Goal: Transaction & Acquisition: Purchase product/service

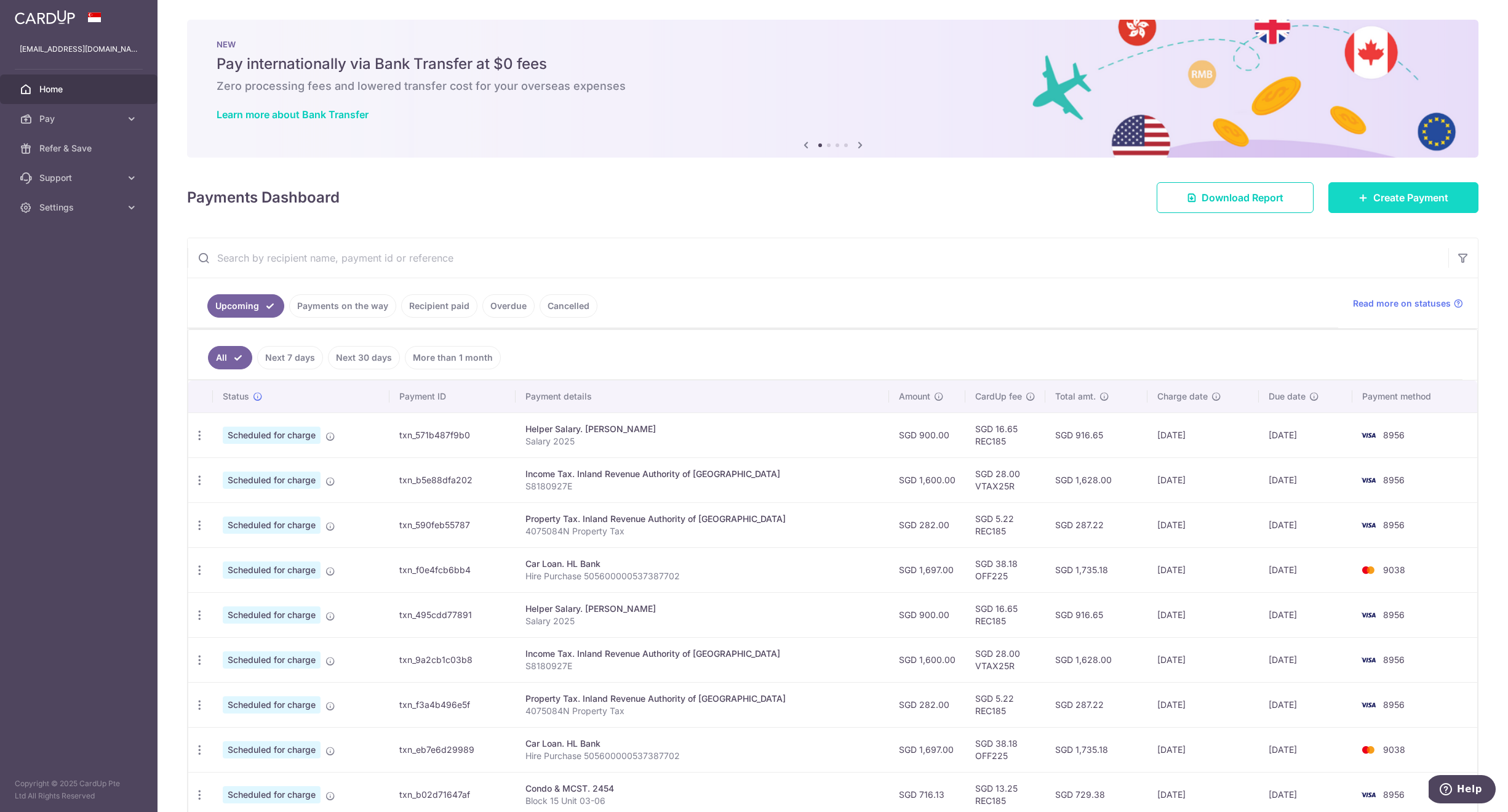
click at [1386, 187] on link "Create Payment" at bounding box center [1403, 197] width 150 height 31
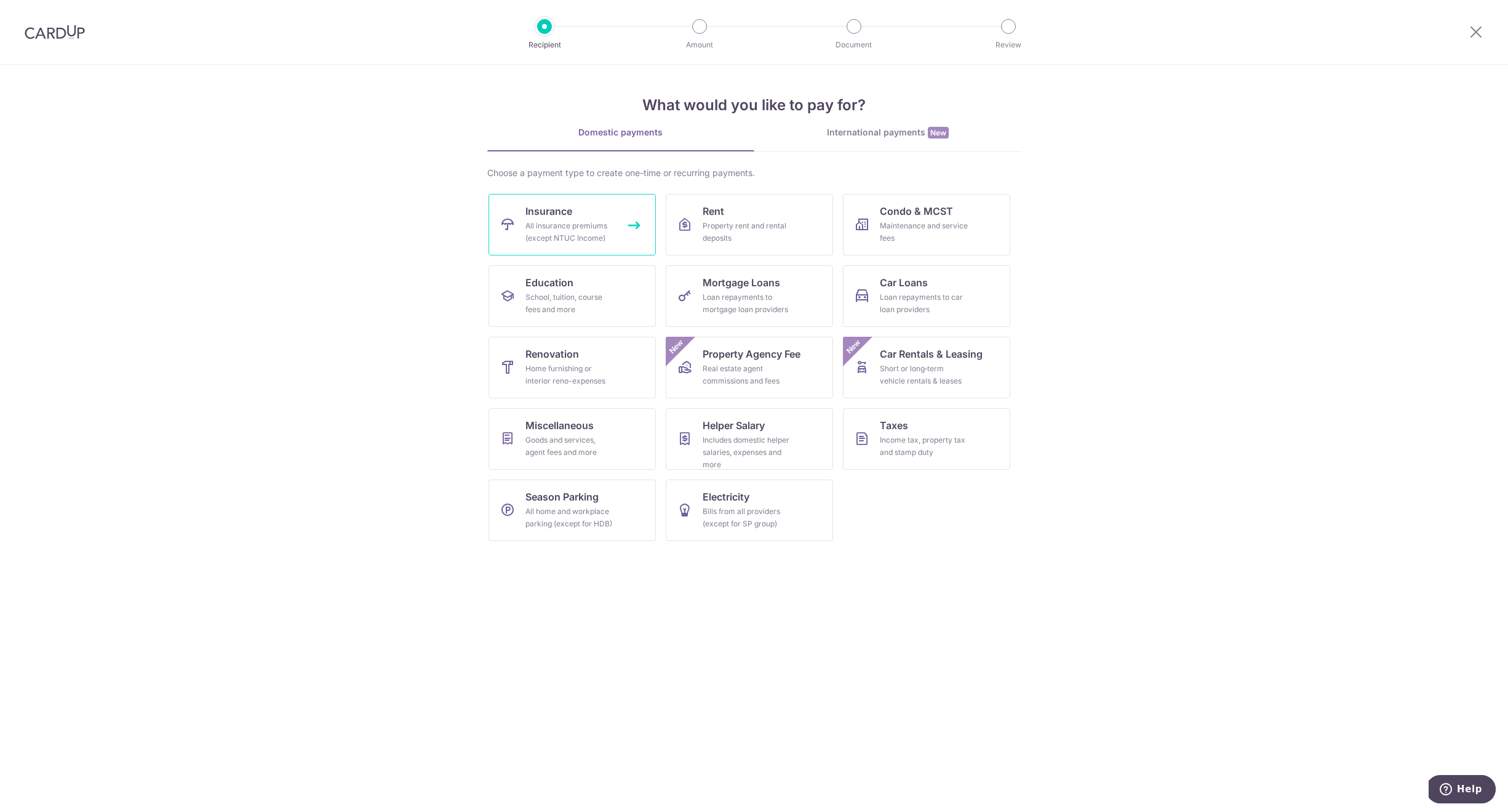
click at [570, 225] on div "All insurance premiums (except NTUC Income)" at bounding box center [570, 231] width 89 height 25
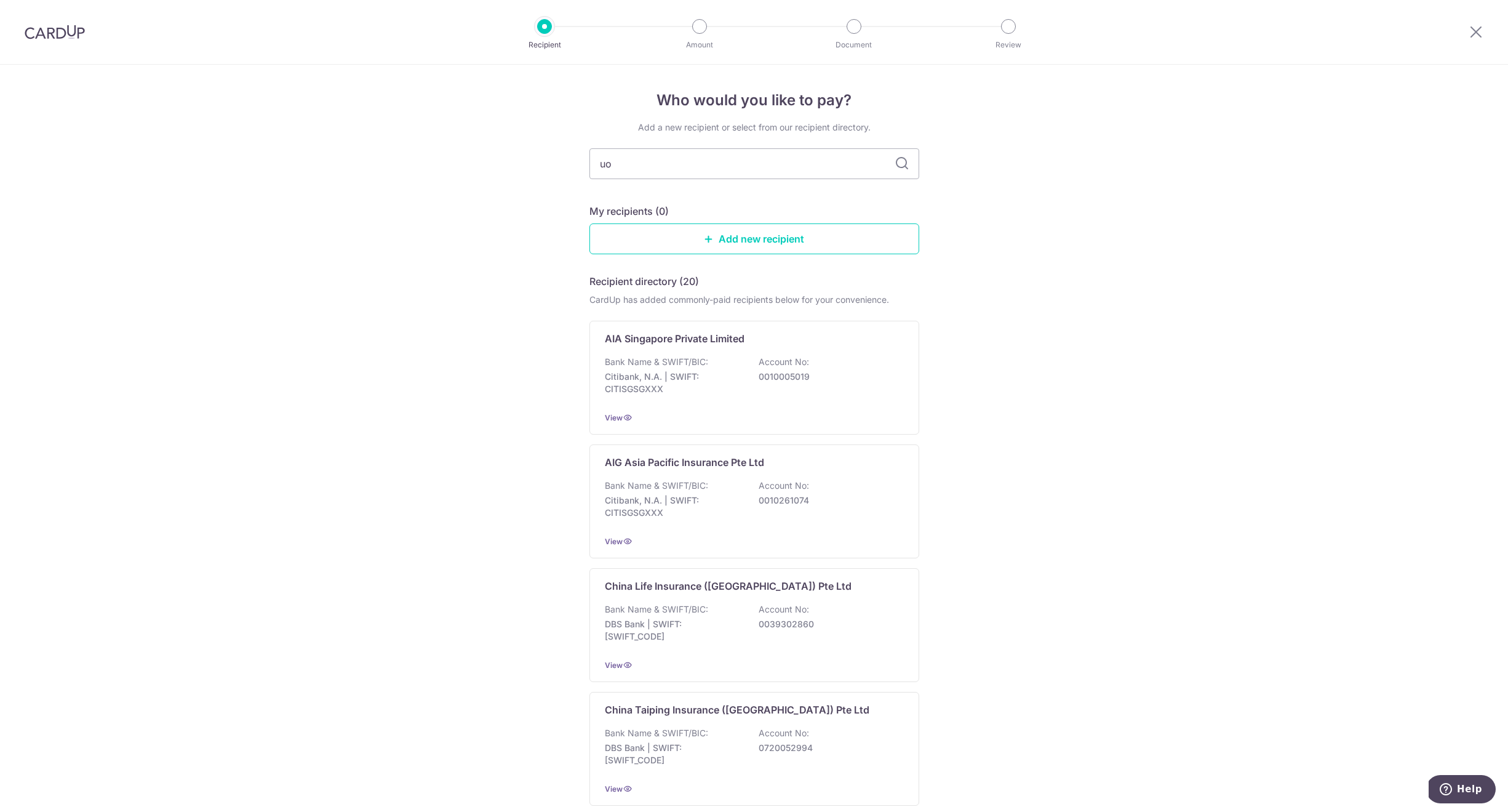
type input "uoi"
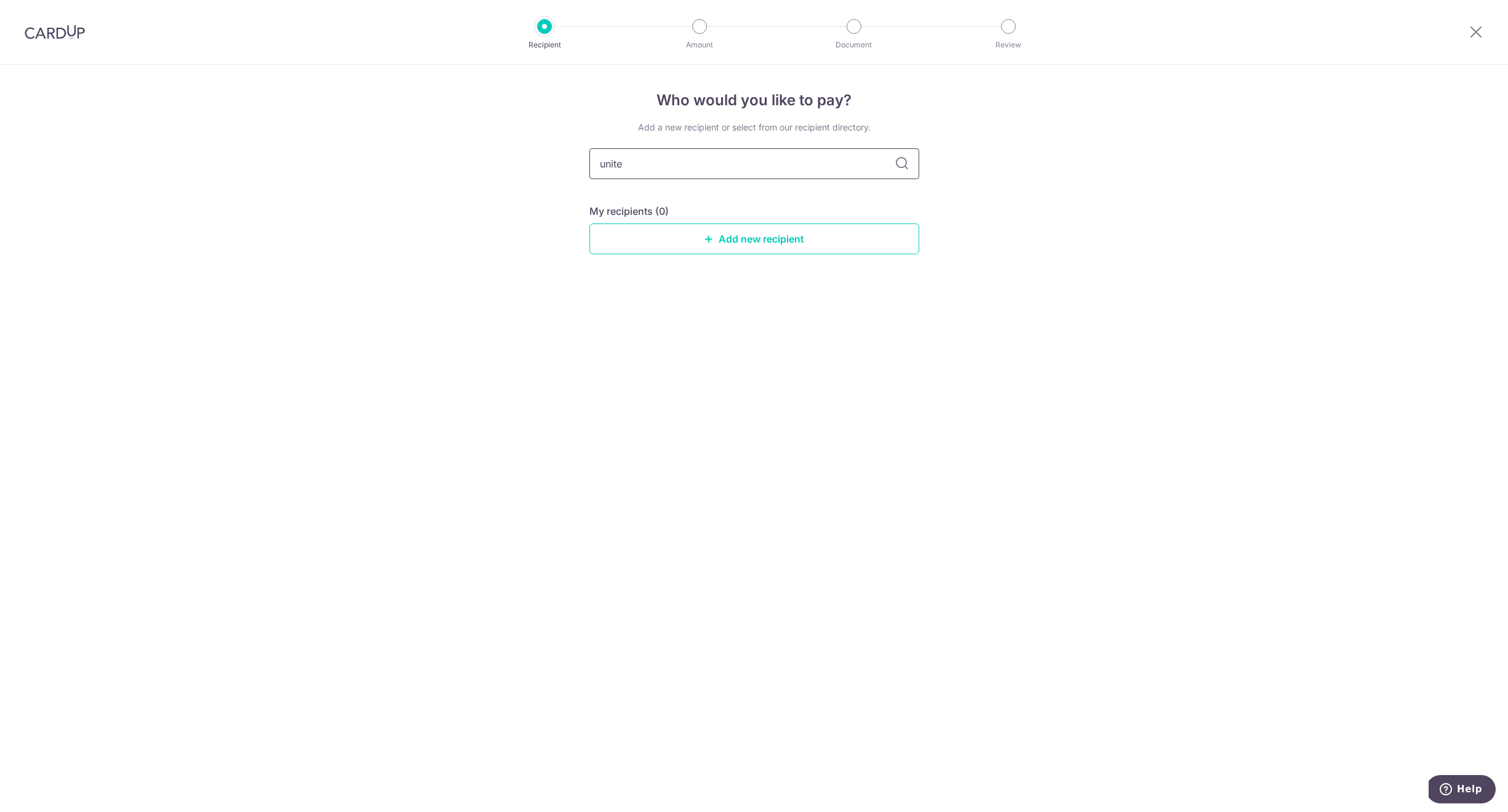
type input "united"
click at [709, 245] on link "Add new recipient" at bounding box center [754, 238] width 330 height 31
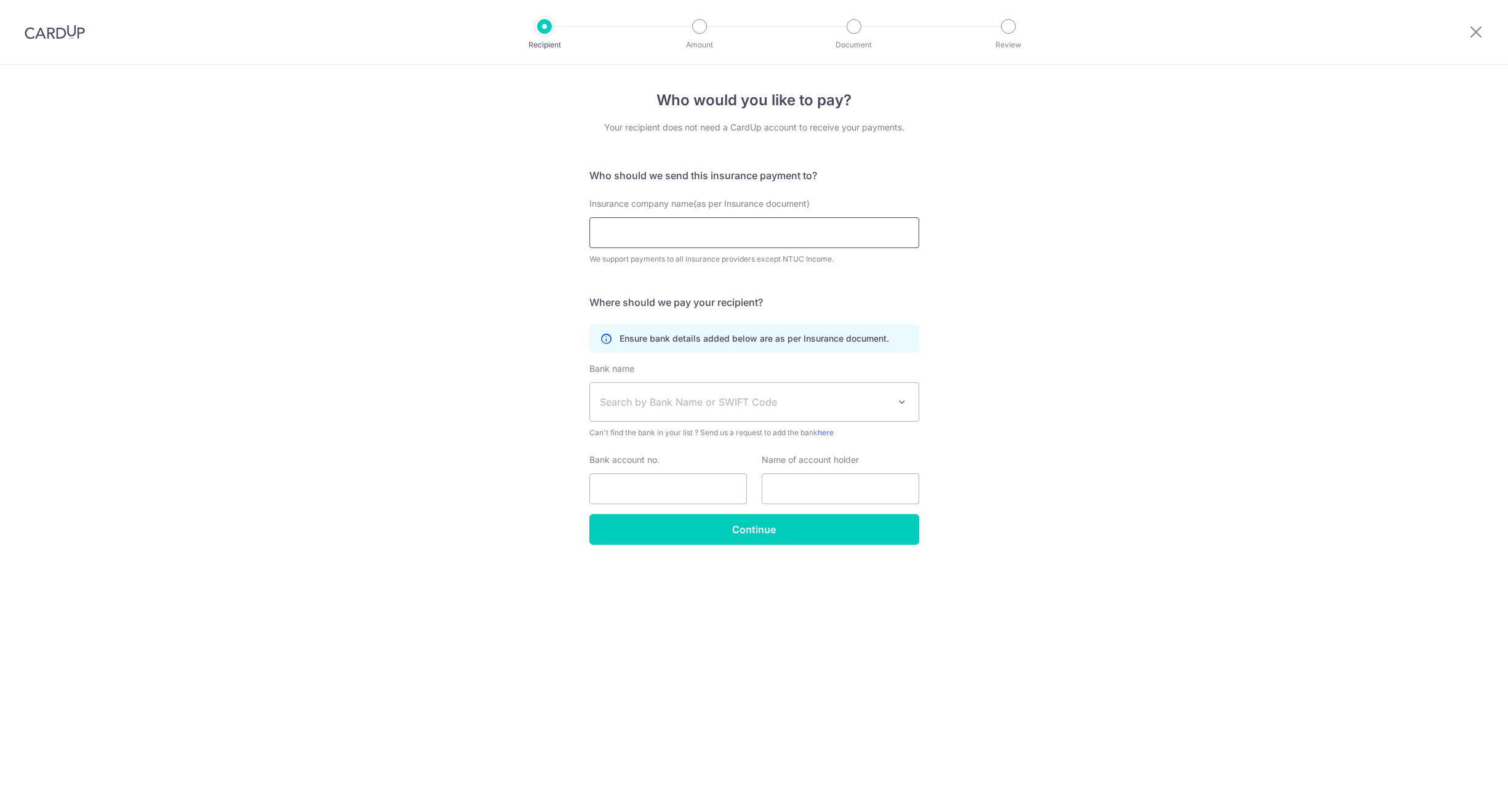
click at [690, 239] on input "Insurance company name(as per Insurance document)" at bounding box center [754, 232] width 330 height 31
type input "UOI"
click at [497, 209] on div "Who would you like to pay? Your recipient does not need a CardUp account to rec…" at bounding box center [754, 438] width 1508 height 747
click at [685, 404] on span "Search by Bank Name or SWIFT Code" at bounding box center [744, 401] width 289 height 15
type input "uob"
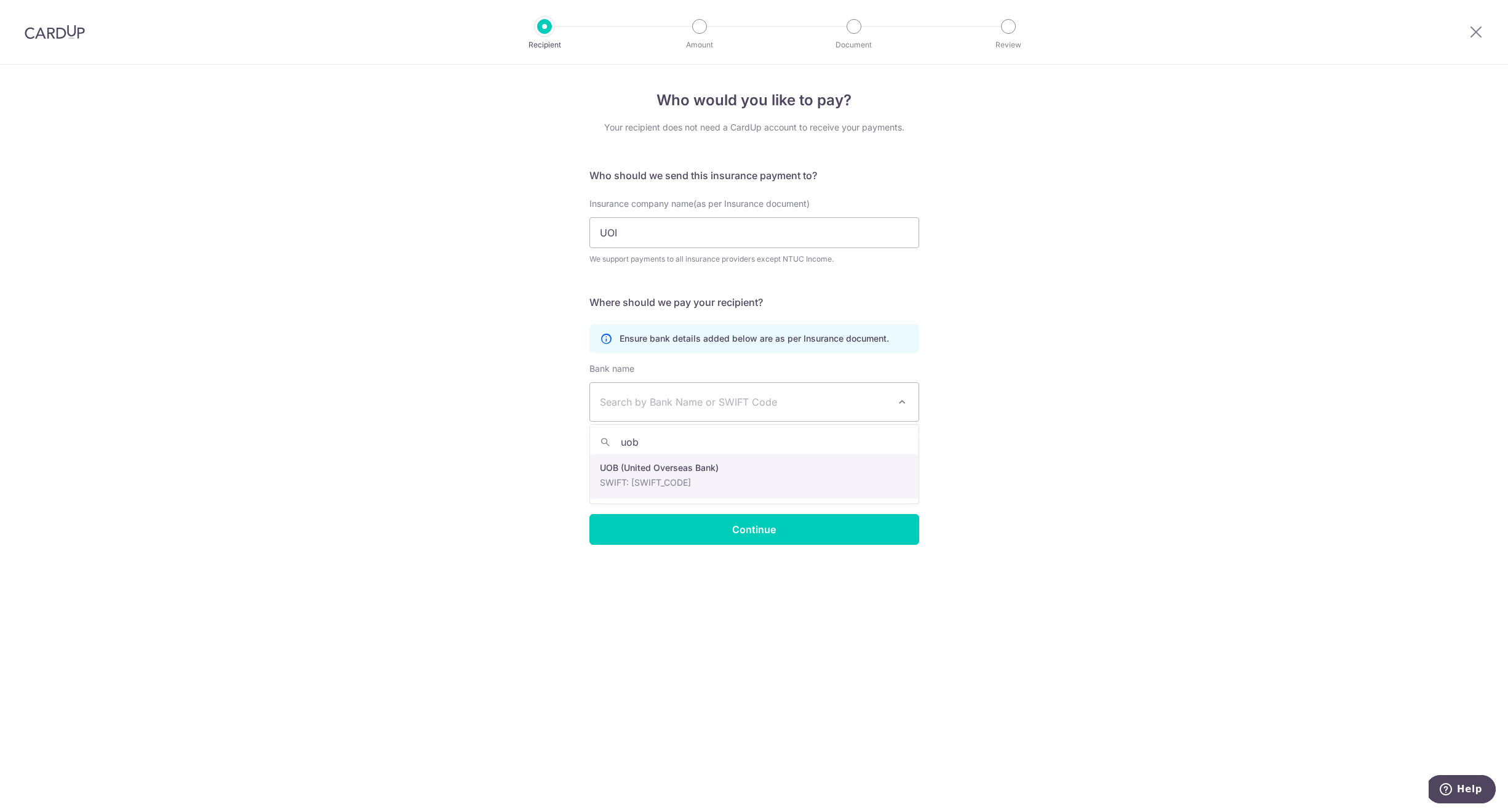
select select "18"
click at [662, 489] on input "Bank account no." at bounding box center [668, 489] width 157 height 31
type input "A000042"
click at [824, 500] on input "text" at bounding box center [841, 489] width 157 height 31
type input "U"
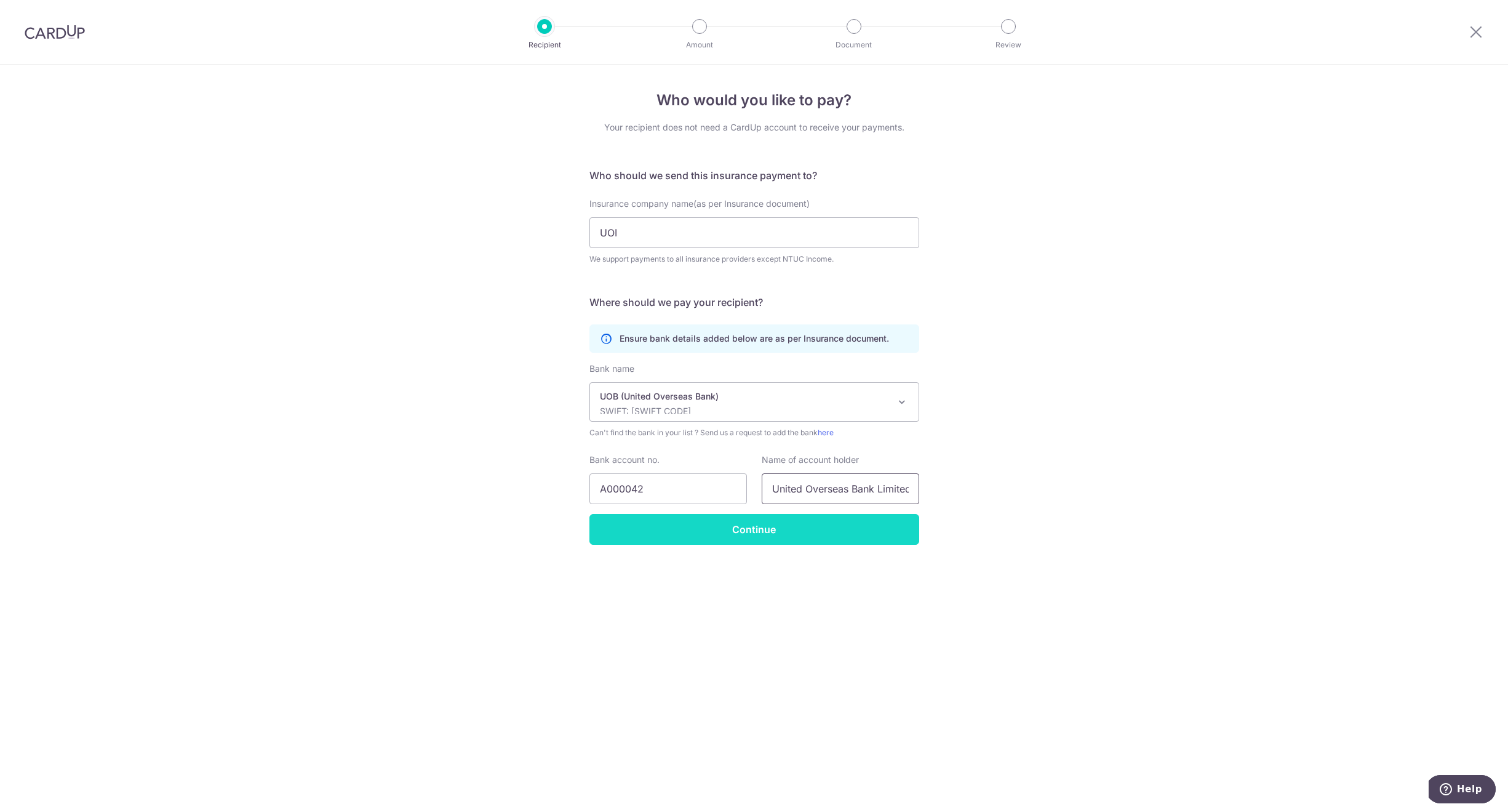
type input "United Overseas Bank Limited"
click at [822, 525] on input "Continue" at bounding box center [754, 529] width 330 height 31
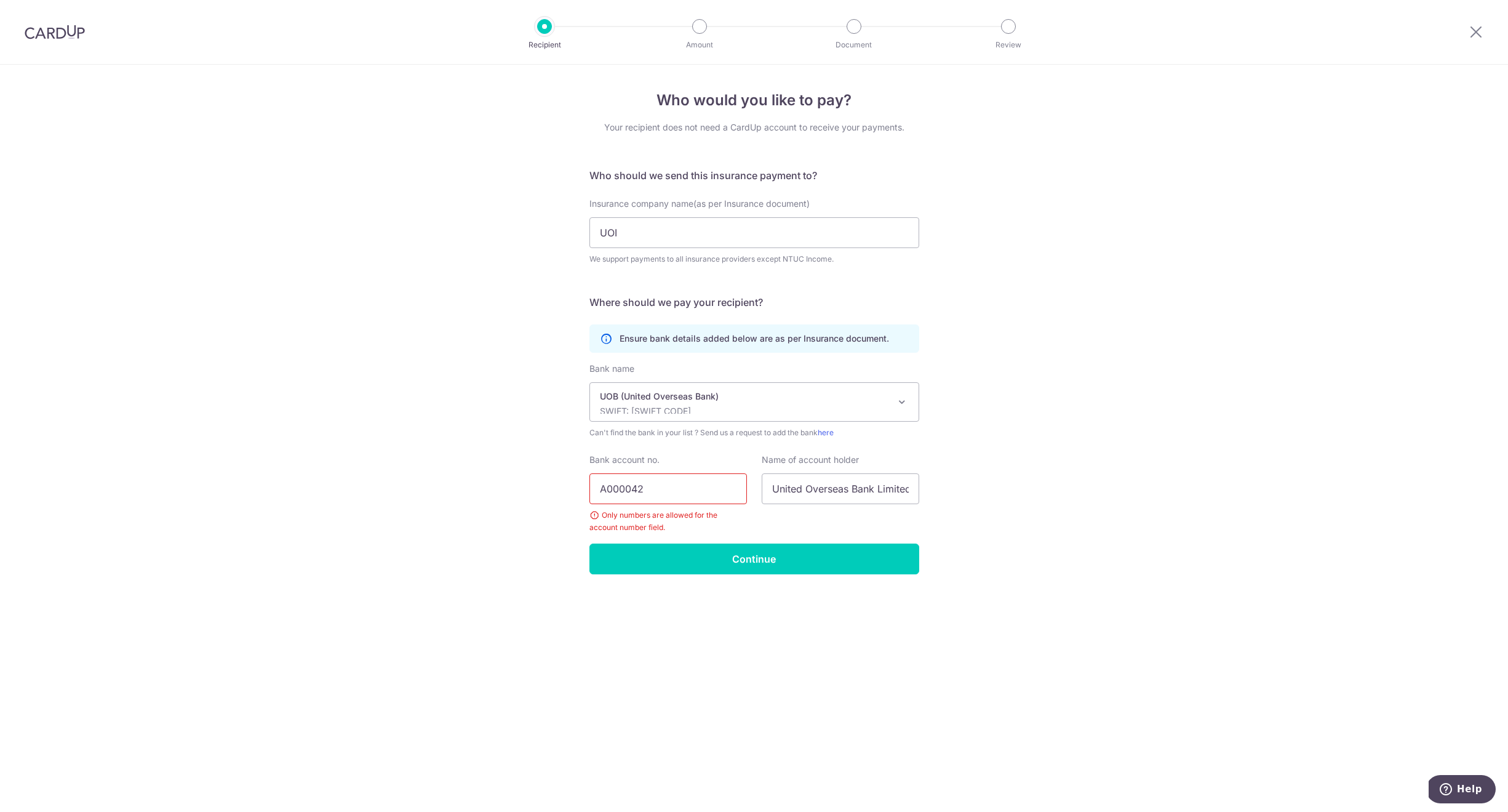
click at [704, 493] on input "A000042" at bounding box center [668, 489] width 157 height 31
click at [77, 29] on img at bounding box center [55, 32] width 60 height 15
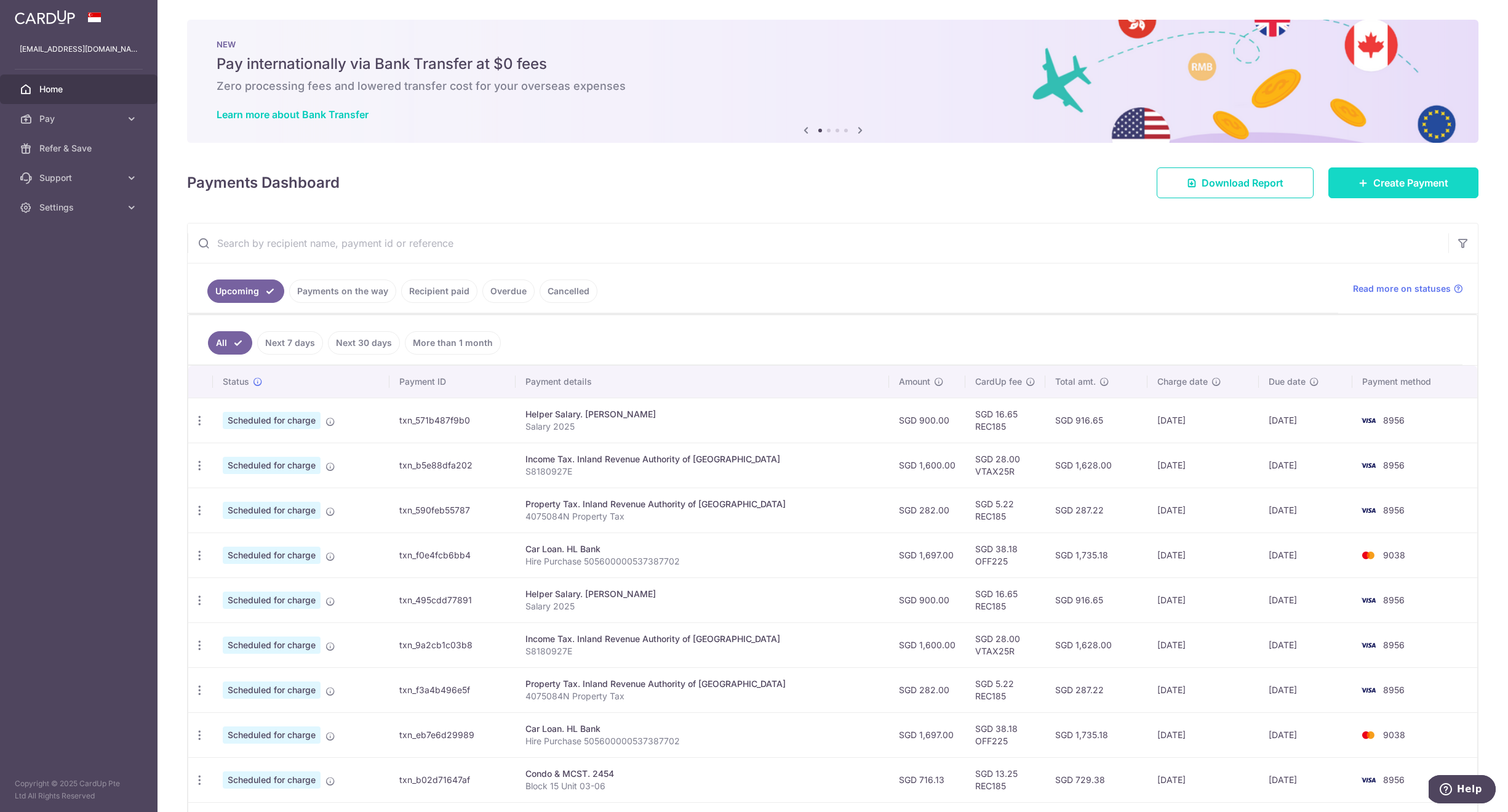
click at [1385, 181] on span "Create Payment" at bounding box center [1411, 183] width 75 height 15
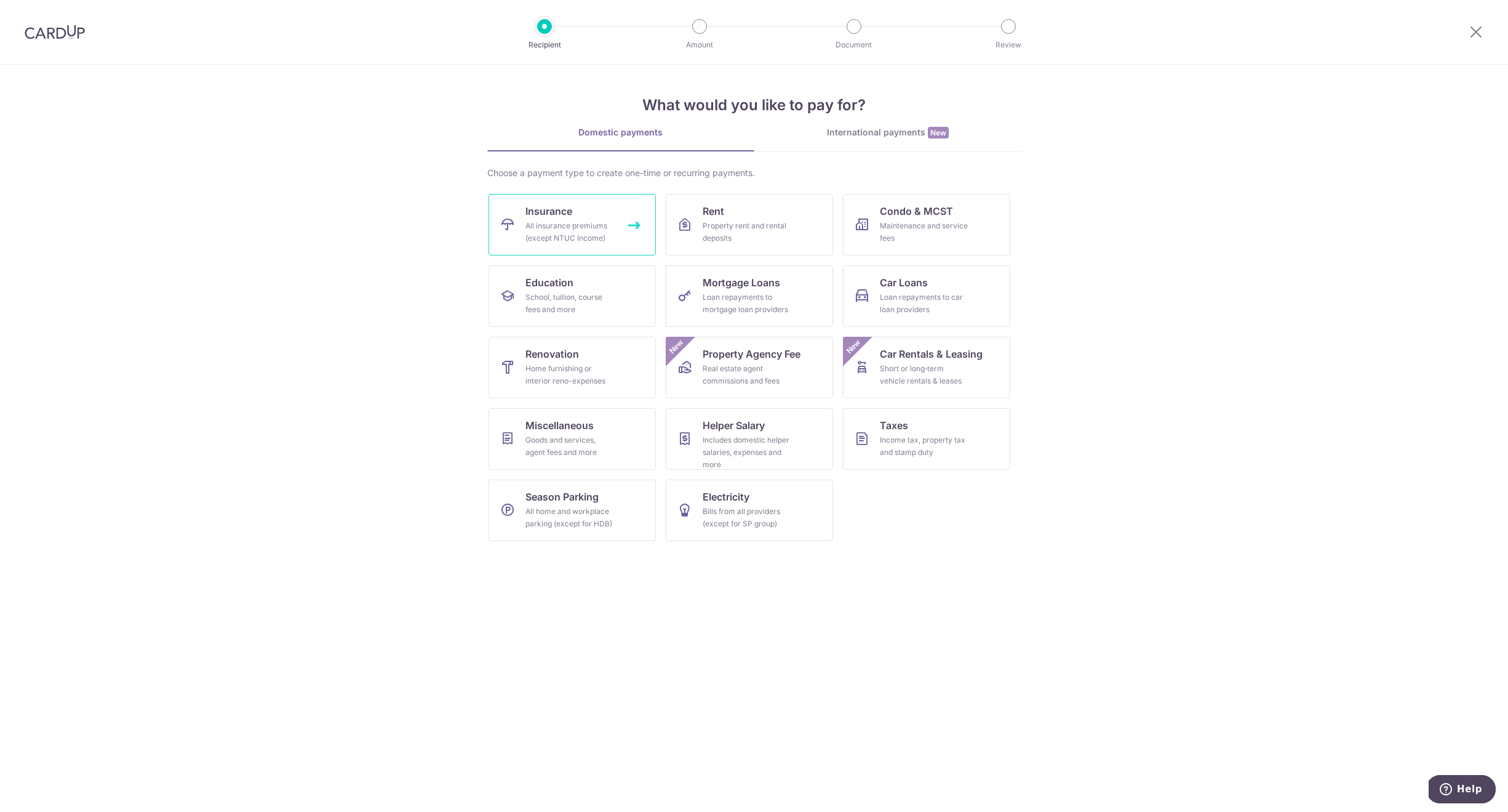
click at [550, 235] on div "All insurance premiums (except NTUC Income)" at bounding box center [570, 231] width 89 height 25
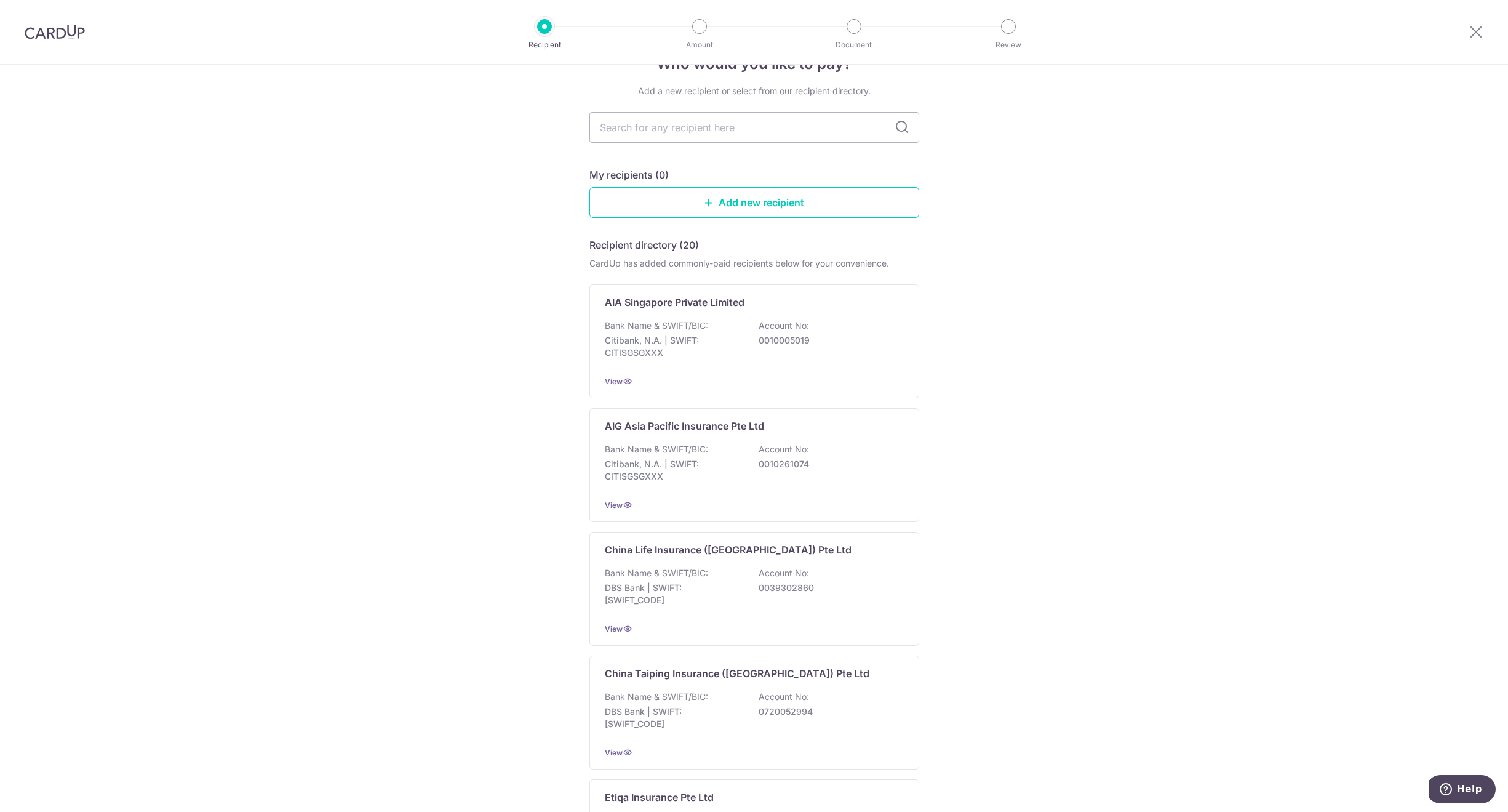
scroll to position [869, 0]
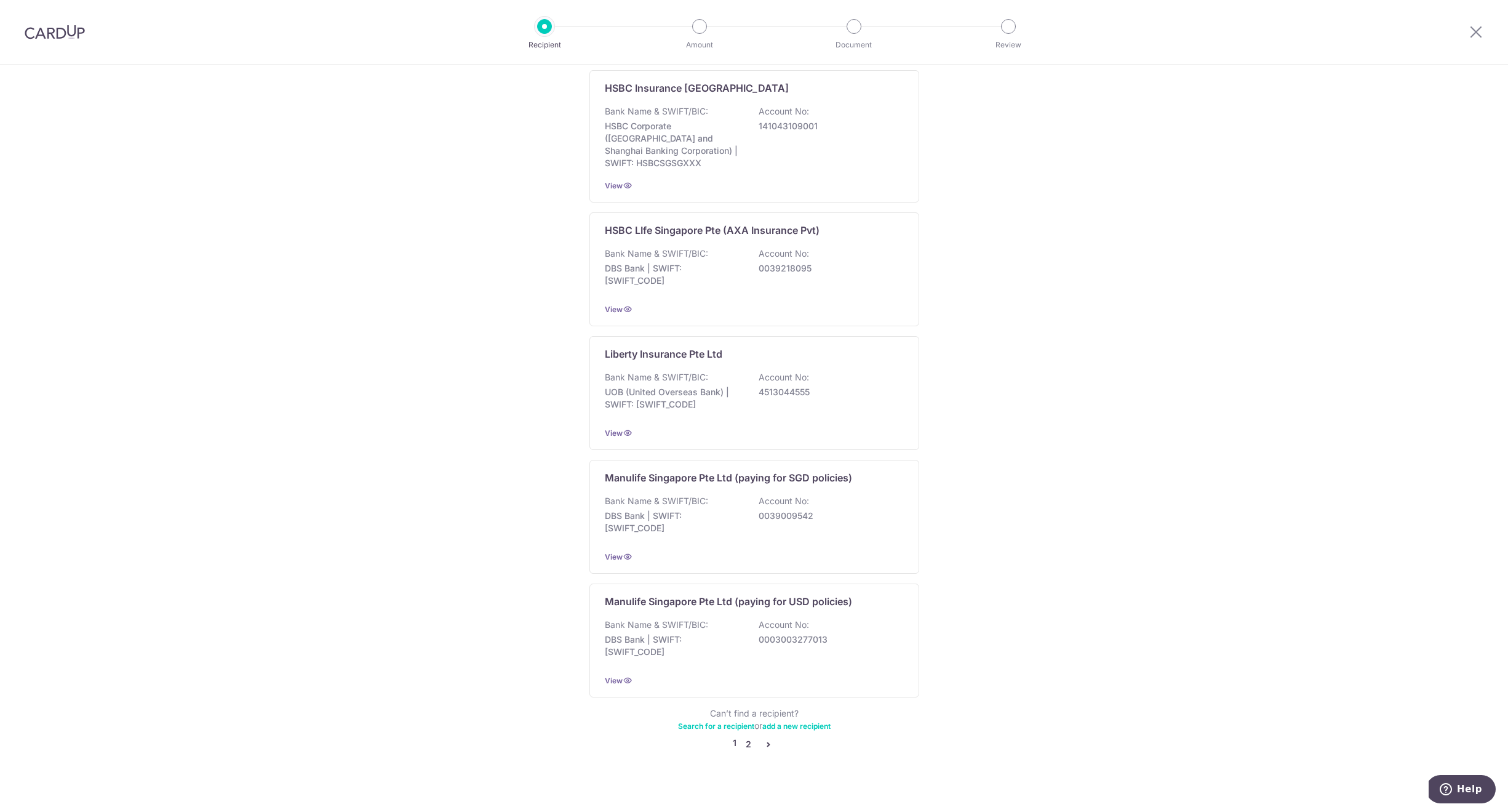
click at [741, 737] on link "2" at bounding box center [748, 744] width 15 height 15
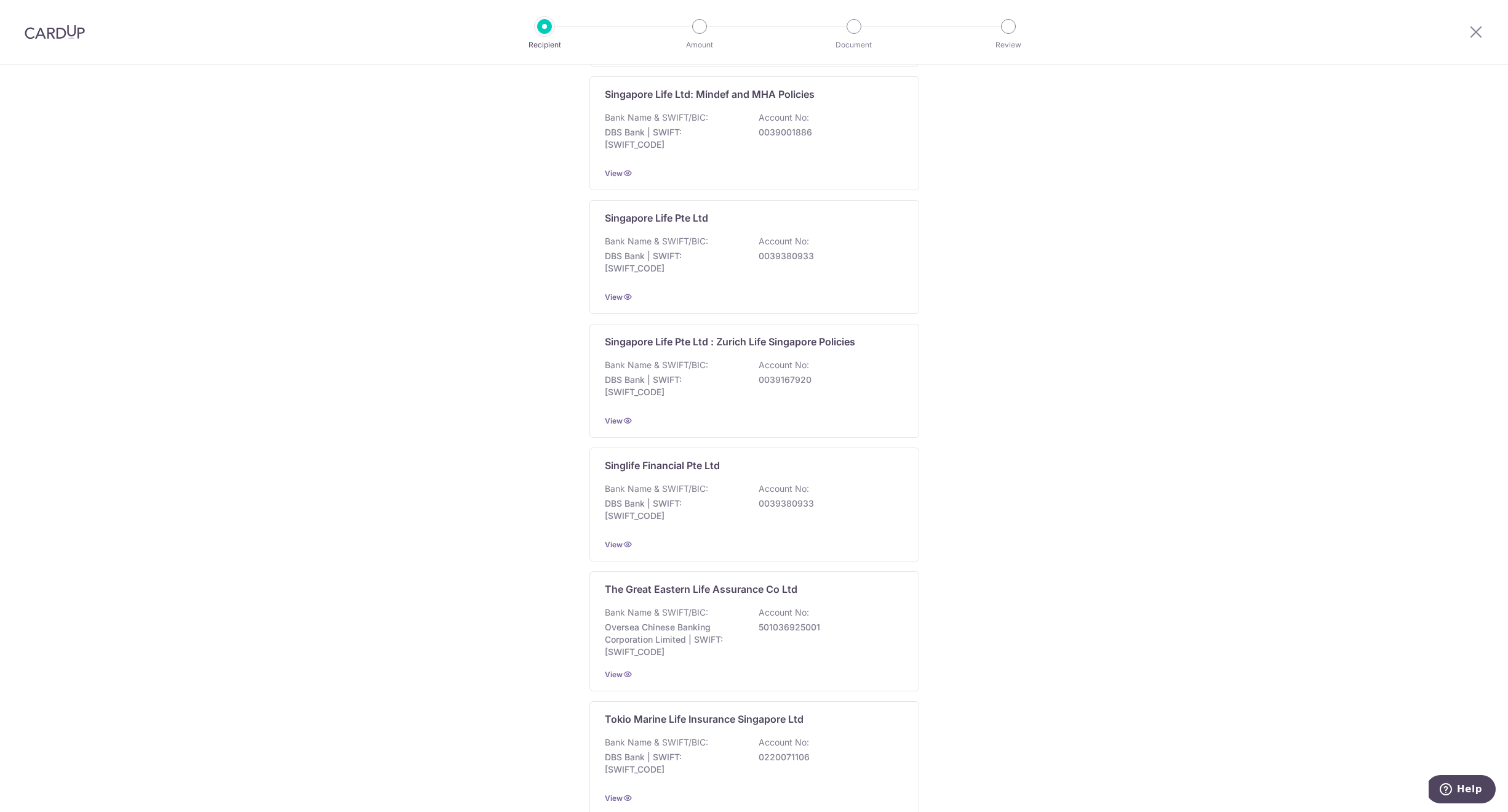
scroll to position [875, 0]
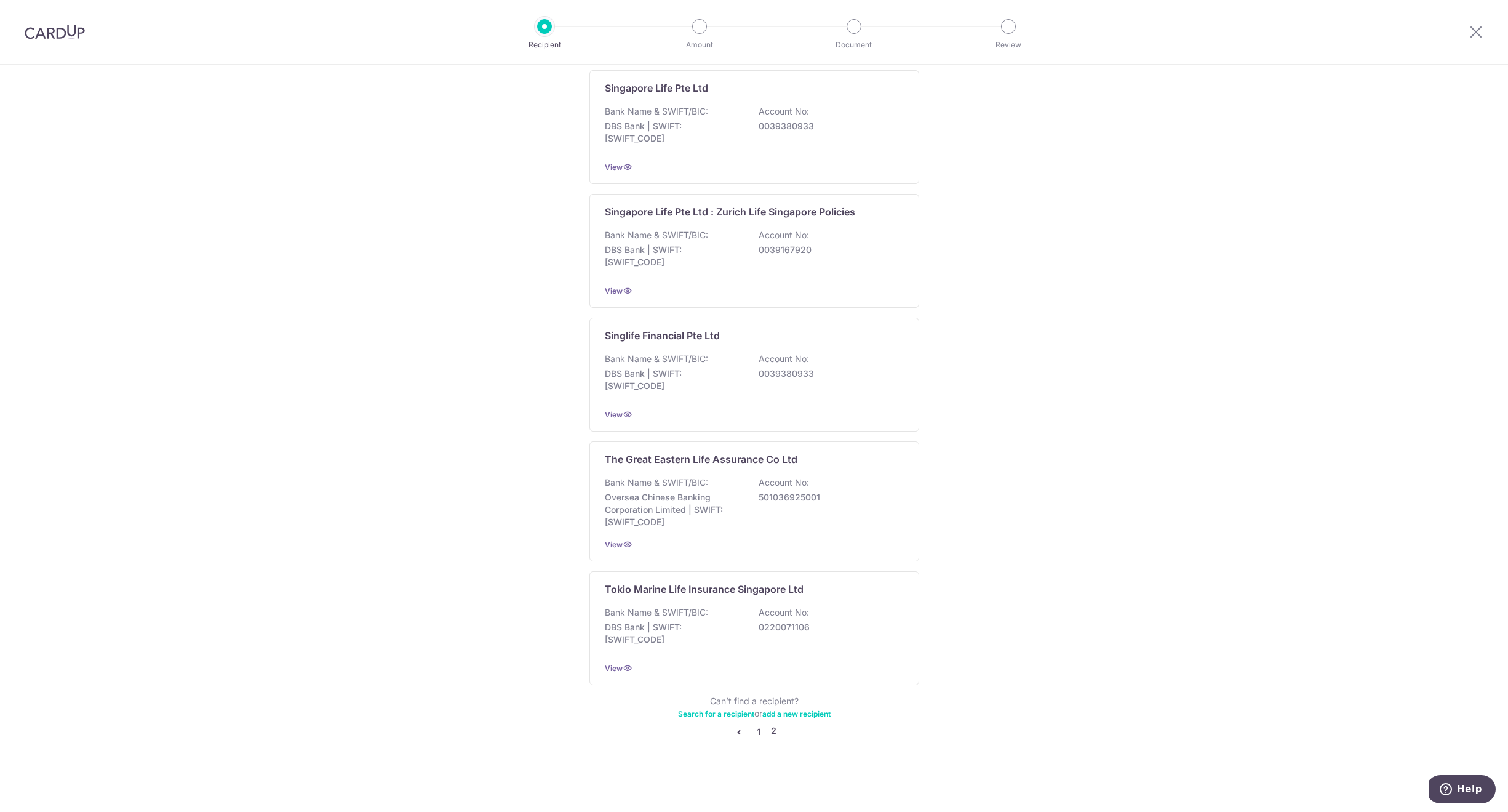
click at [758, 733] on link "1" at bounding box center [759, 732] width 15 height 15
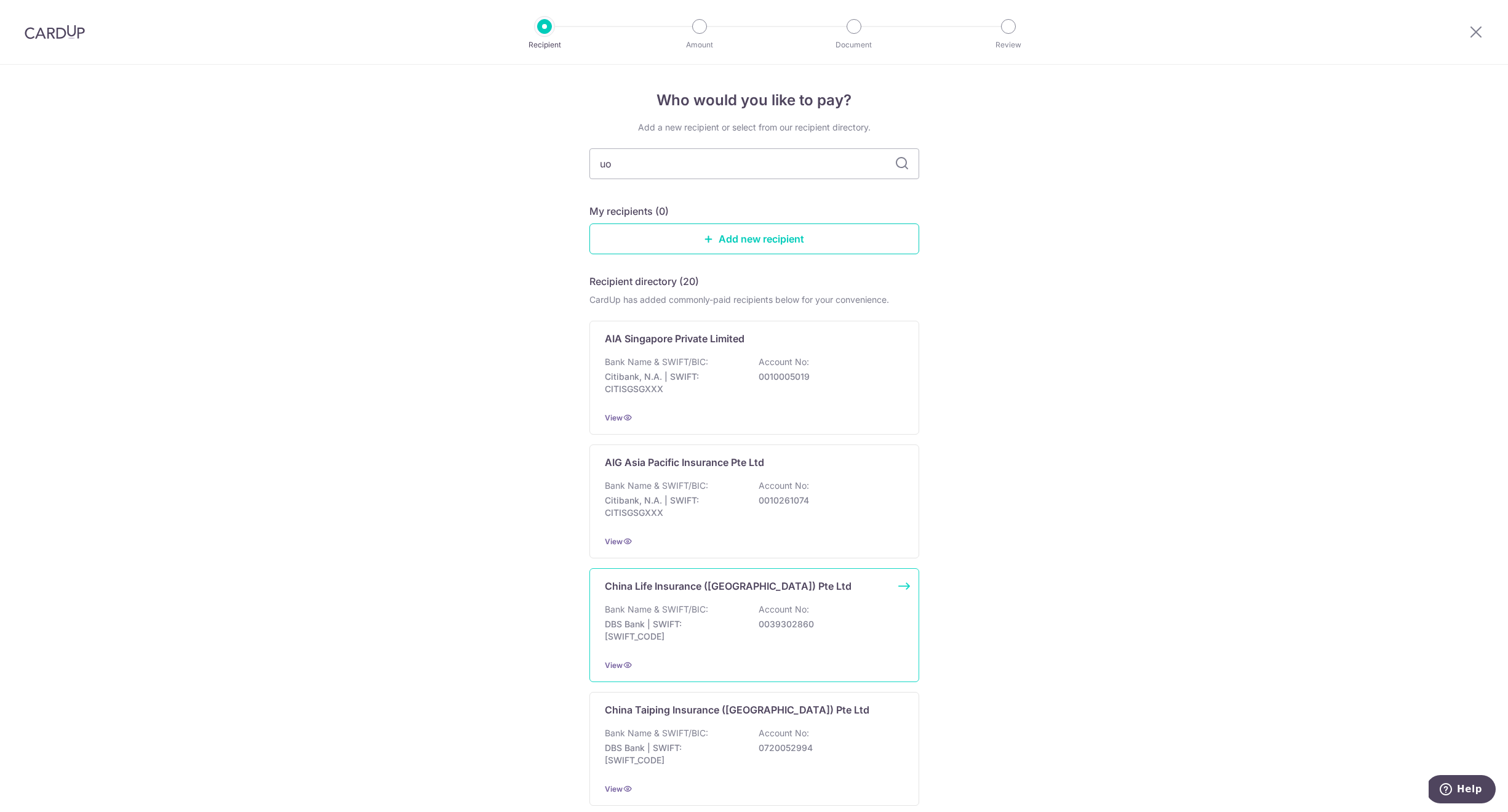
type input "uob"
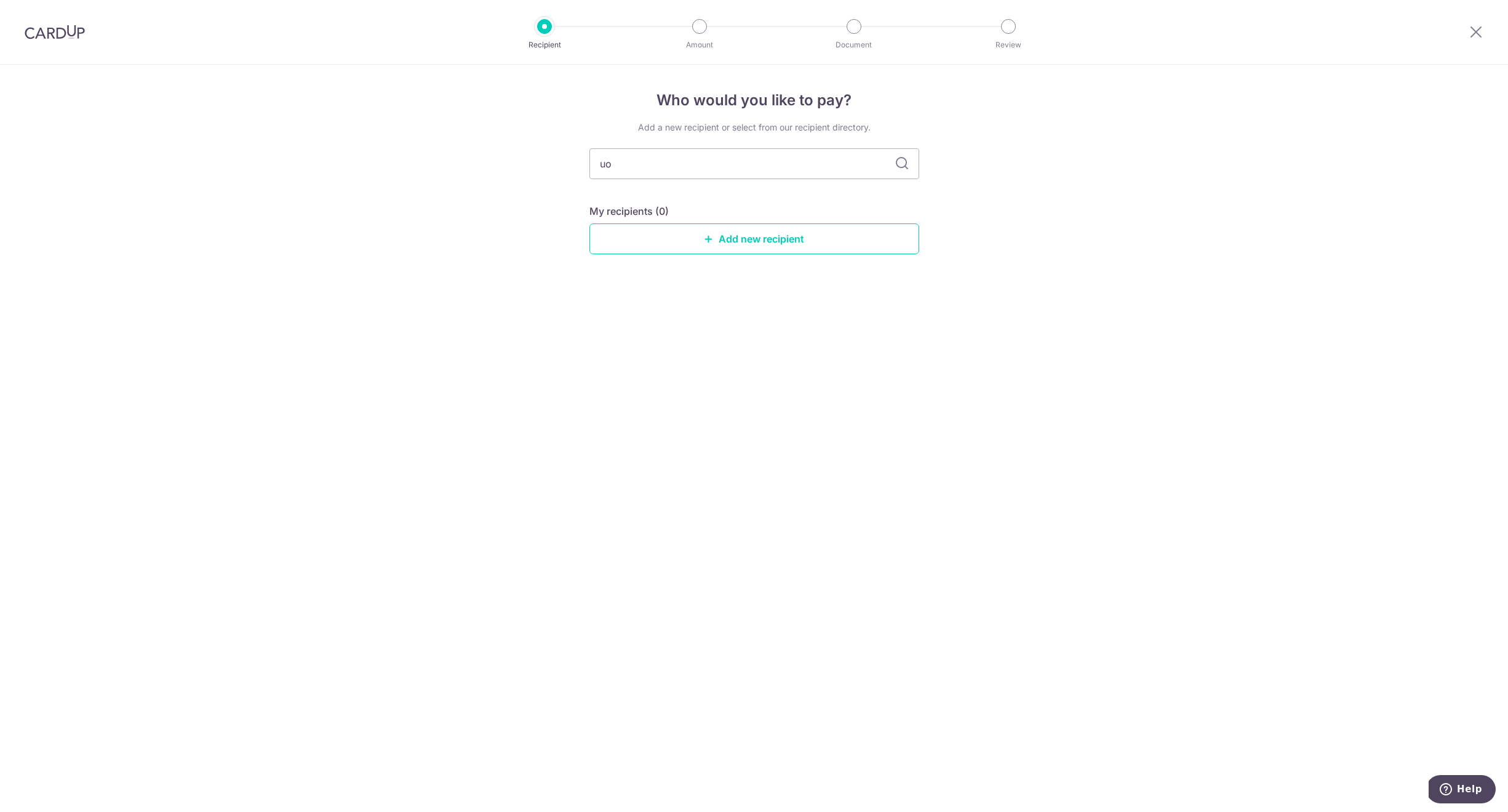
type input "u"
type input "uo"
type input "u"
type input "united"
type input "u"
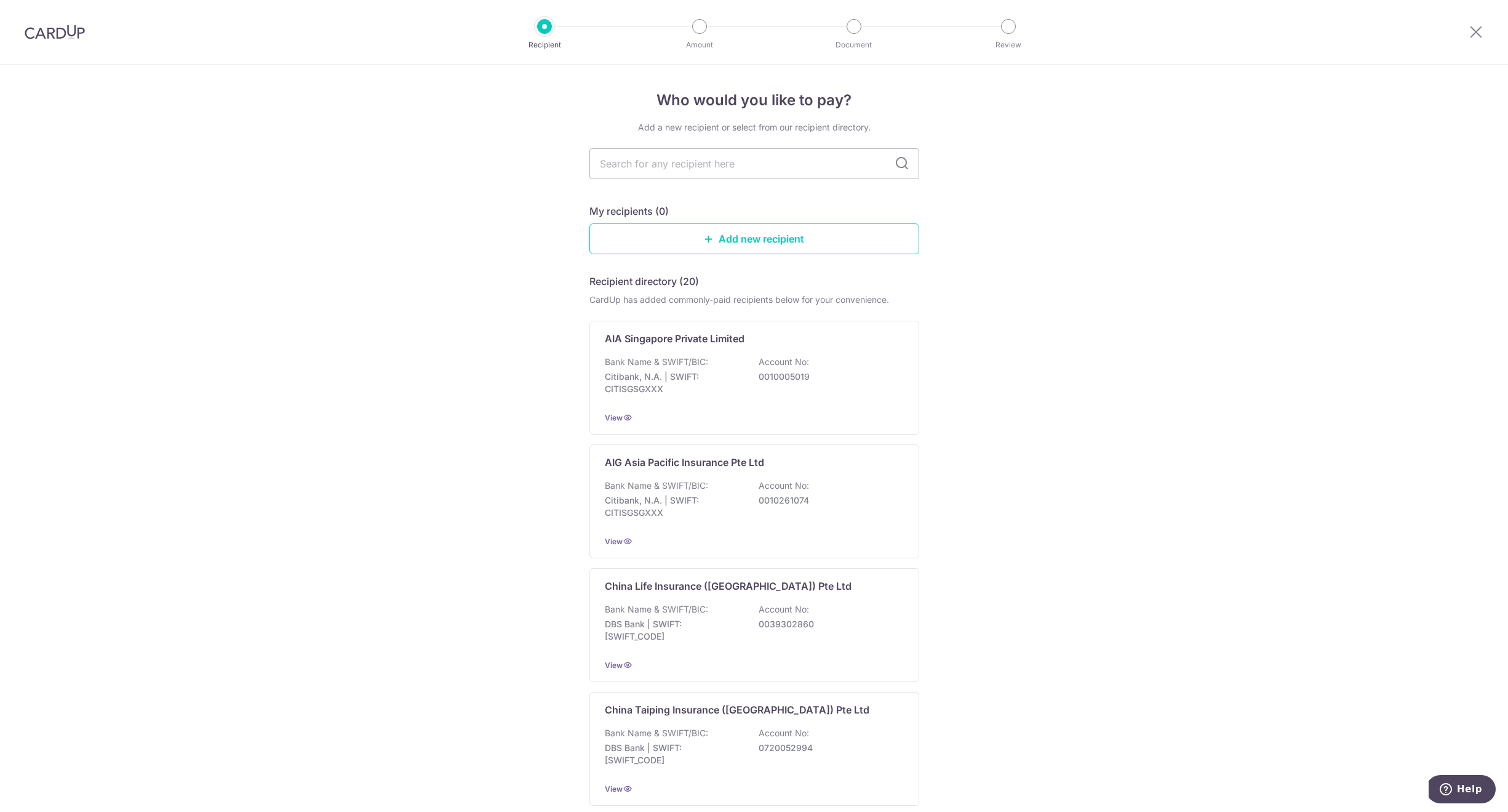
click at [659, 235] on link "Add new recipient" at bounding box center [754, 238] width 330 height 31
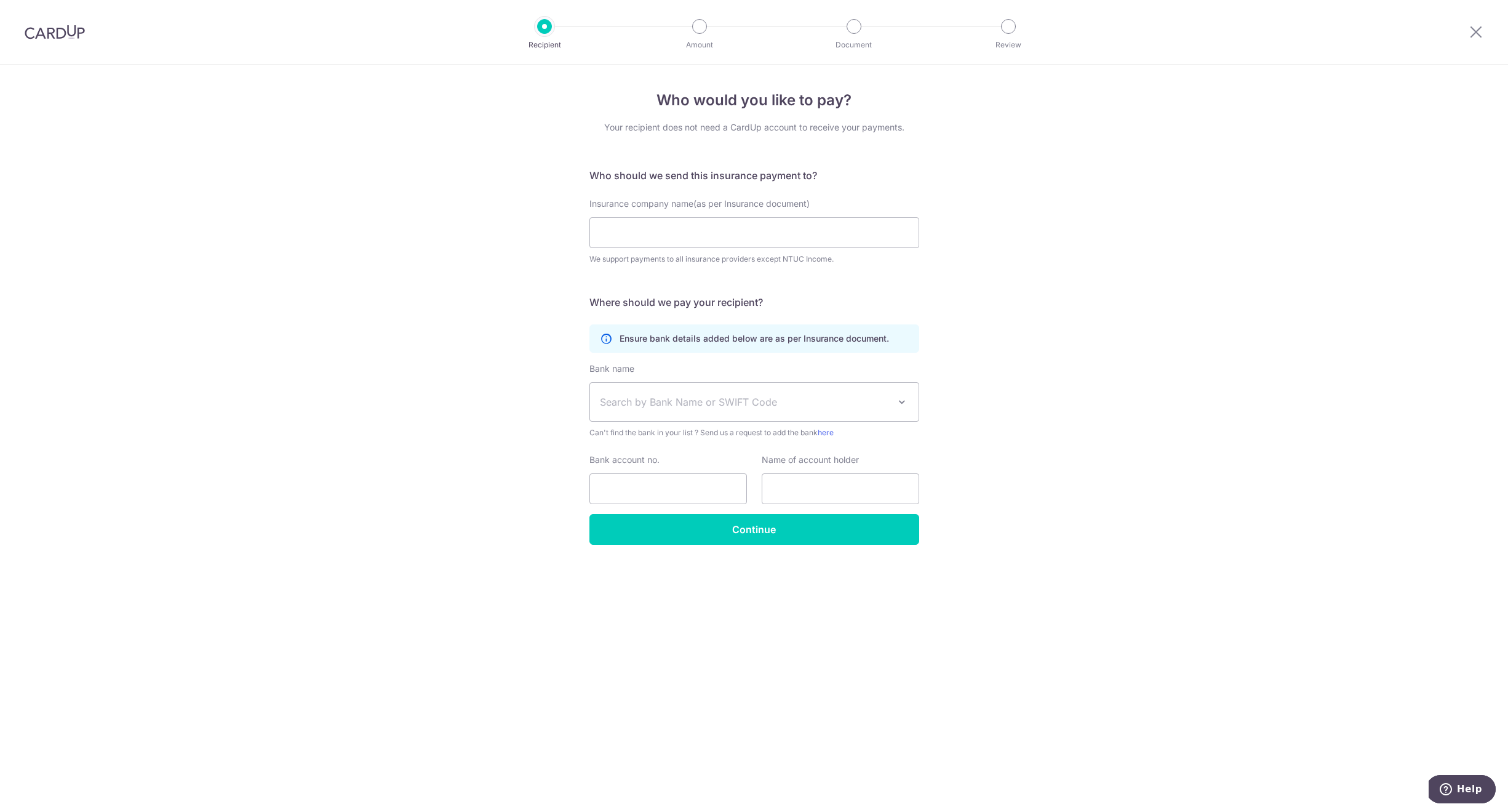
click at [82, 29] on img at bounding box center [55, 32] width 60 height 15
